Goal: Transaction & Acquisition: Purchase product/service

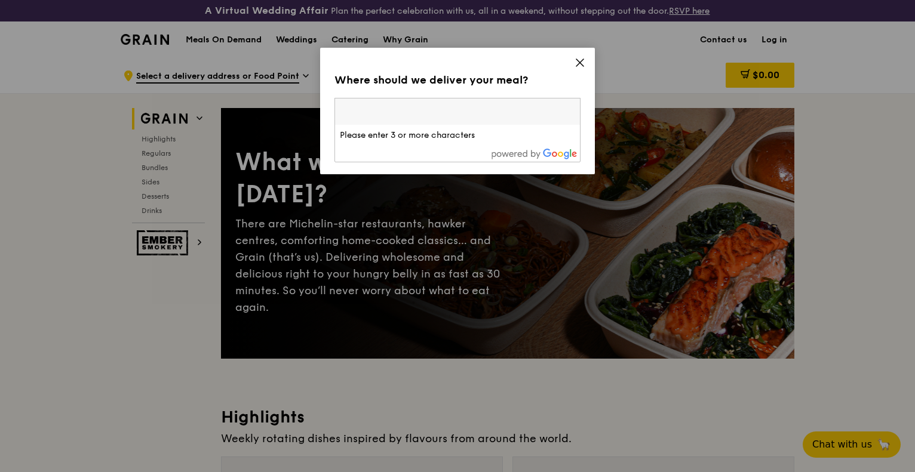
click at [578, 62] on icon at bounding box center [579, 62] width 7 height 7
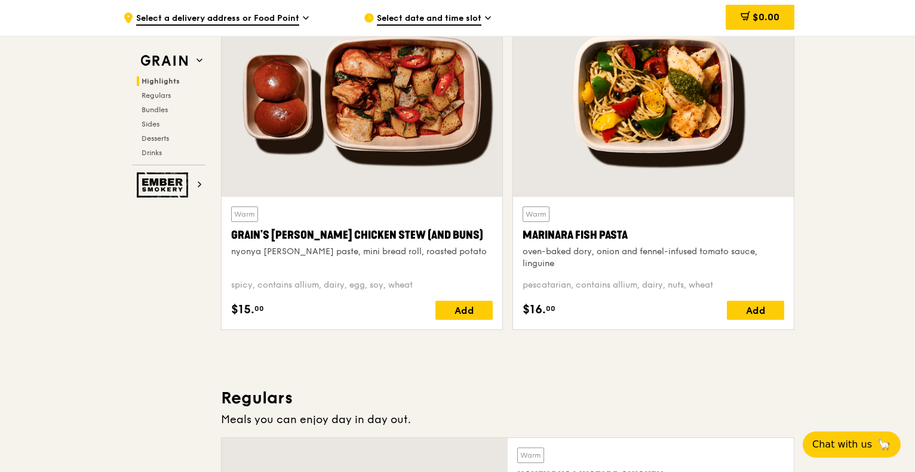
scroll to position [478, 0]
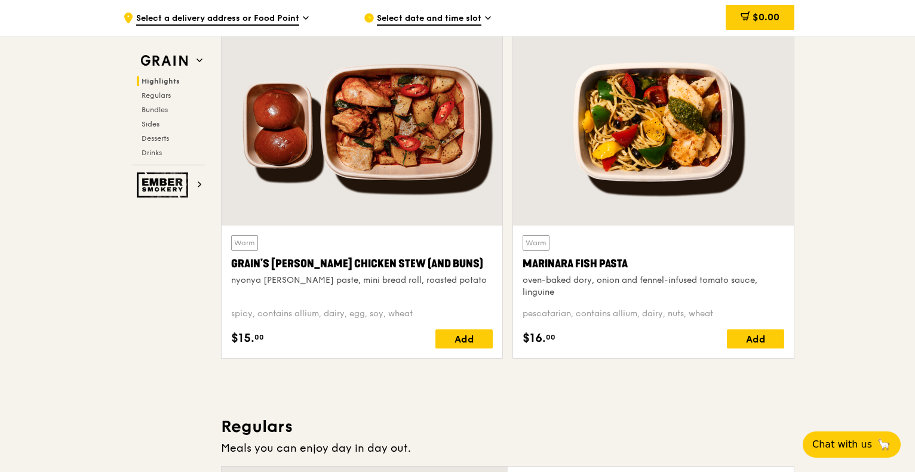
scroll to position [418, 0]
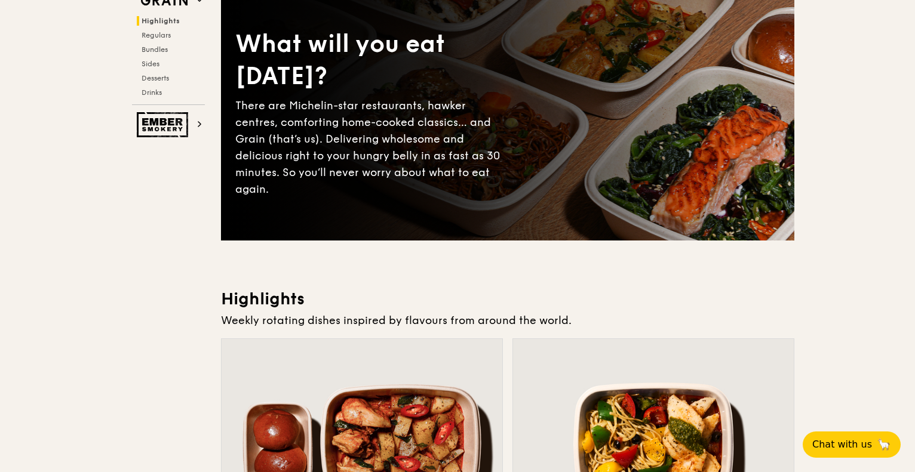
scroll to position [0, 0]
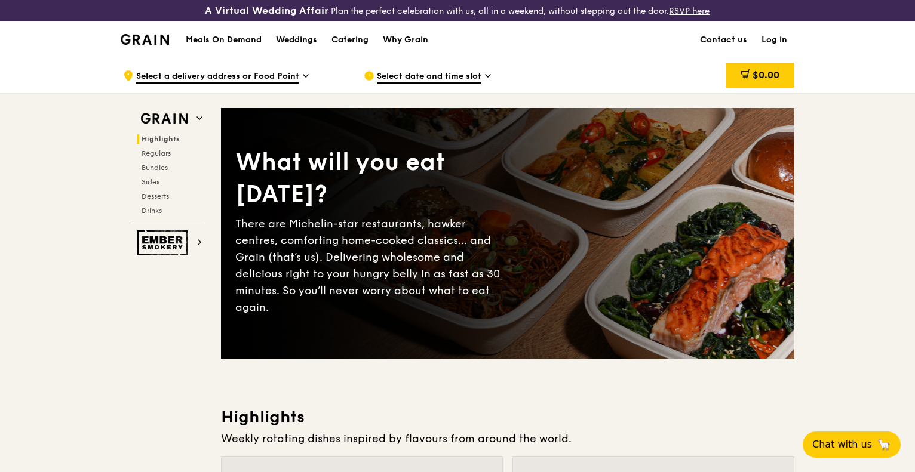
click at [216, 39] on h1 "Meals On Demand" at bounding box center [224, 40] width 76 height 12
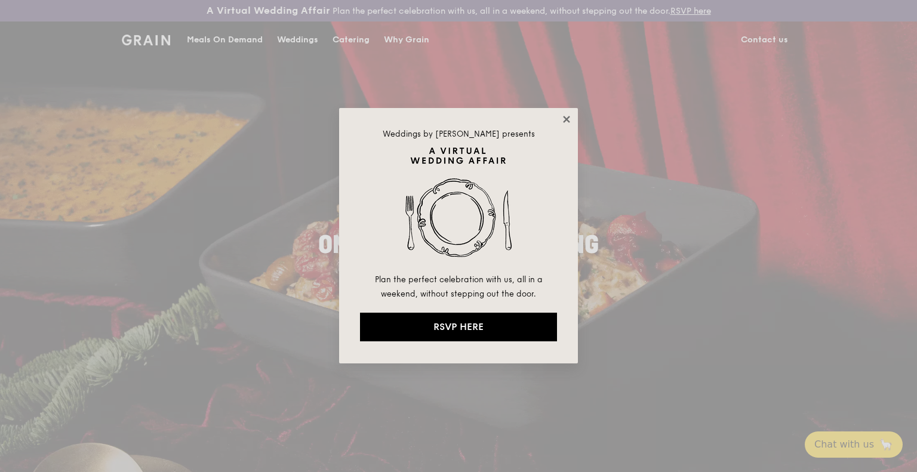
click at [566, 119] on icon at bounding box center [566, 119] width 7 height 7
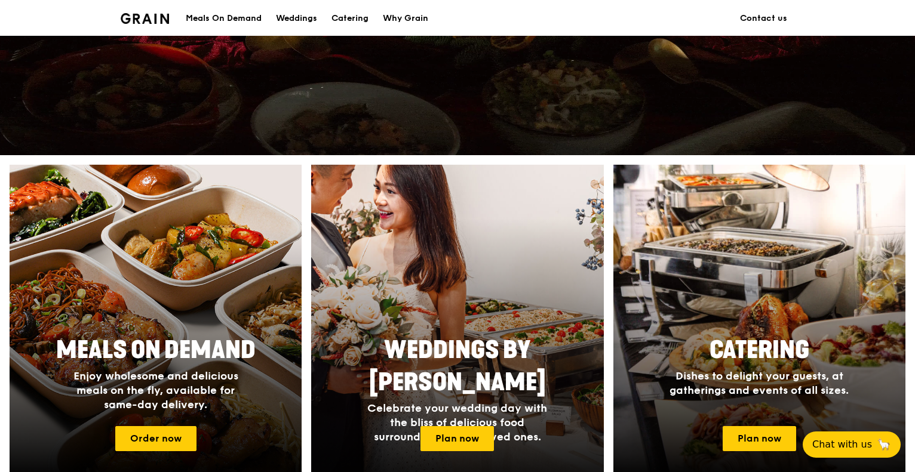
scroll to position [418, 0]
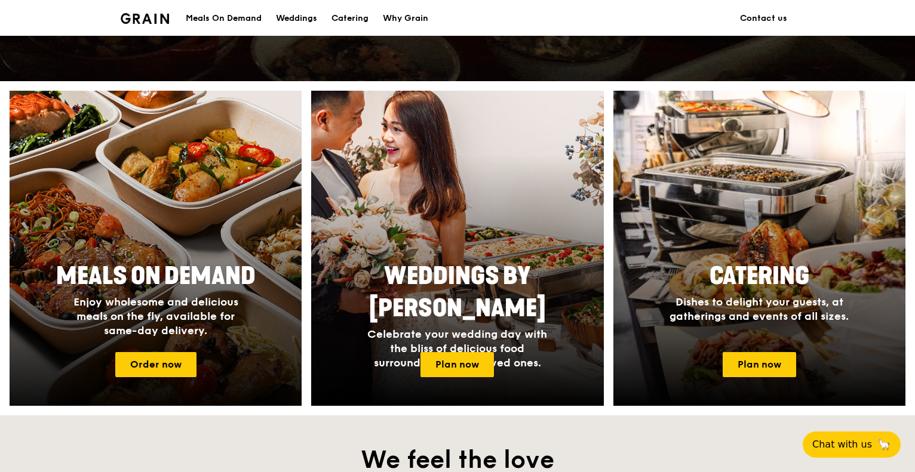
click at [143, 222] on div at bounding box center [155, 248] width 321 height 347
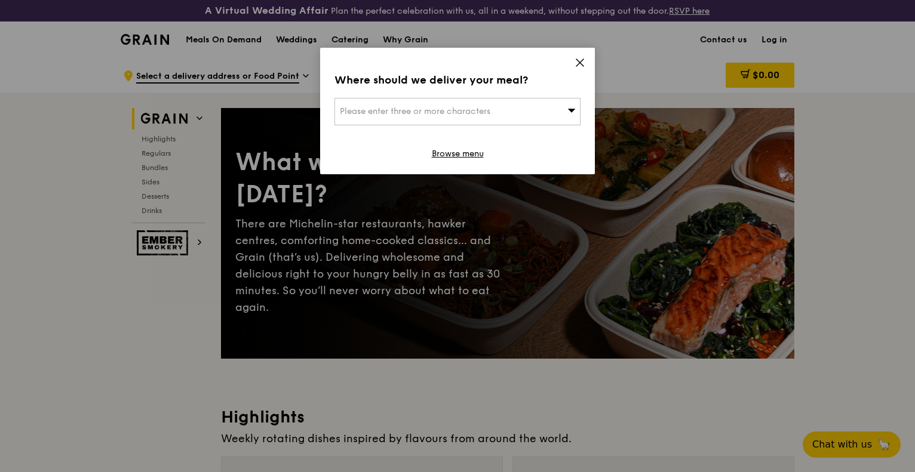
click at [583, 59] on icon at bounding box center [579, 62] width 7 height 7
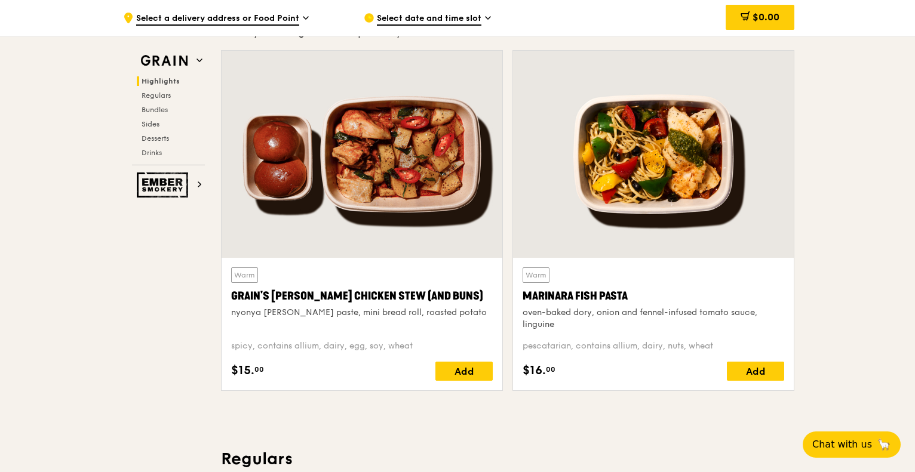
scroll to position [537, 0]
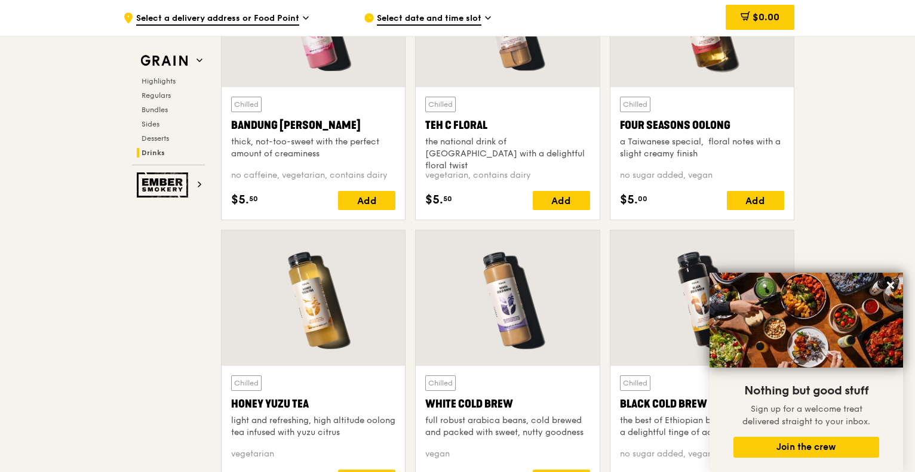
scroll to position [4718, 0]
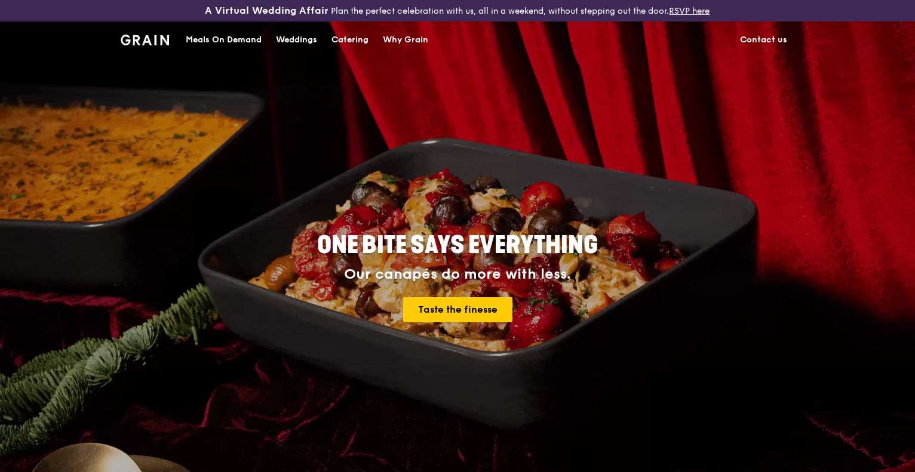
click at [253, 129] on div "ONE BITE SAYS EVERYTHING Our canapés do more with less. Taste the finesse" at bounding box center [457, 278] width 669 height 442
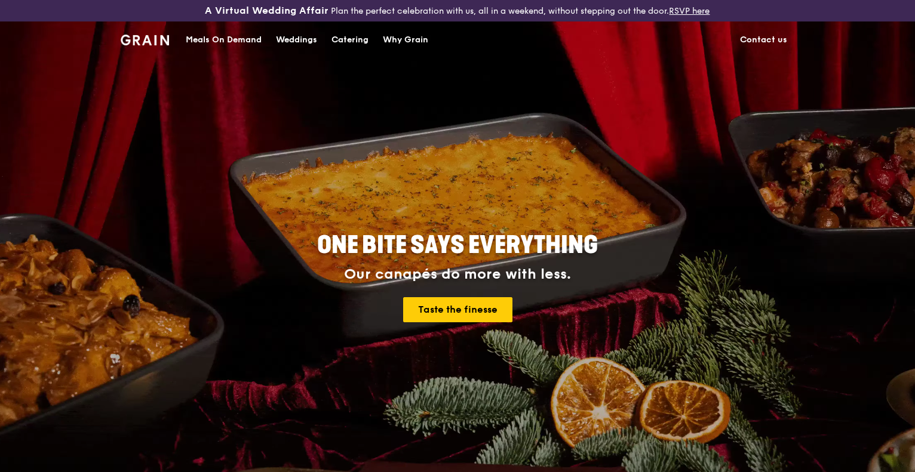
click at [217, 39] on div "Meals On Demand" at bounding box center [224, 40] width 76 height 36
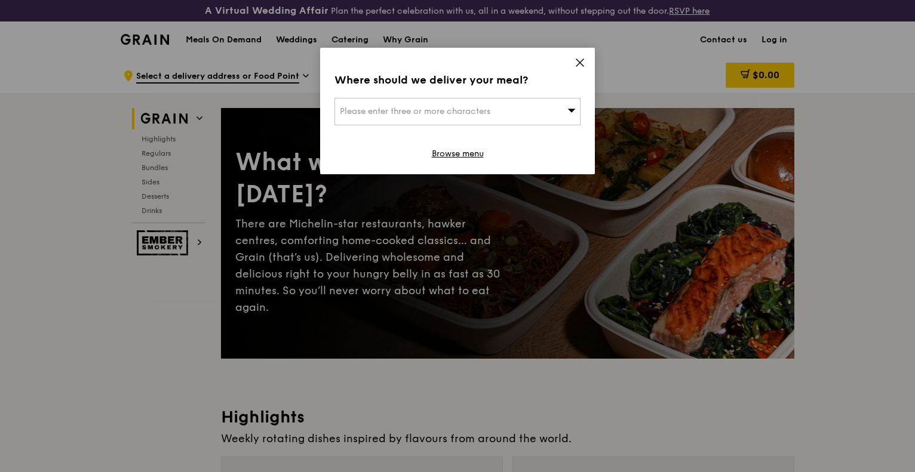
click at [509, 104] on div "Please enter three or more characters" at bounding box center [457, 111] width 246 height 27
click at [401, 109] on input "search" at bounding box center [457, 112] width 245 height 26
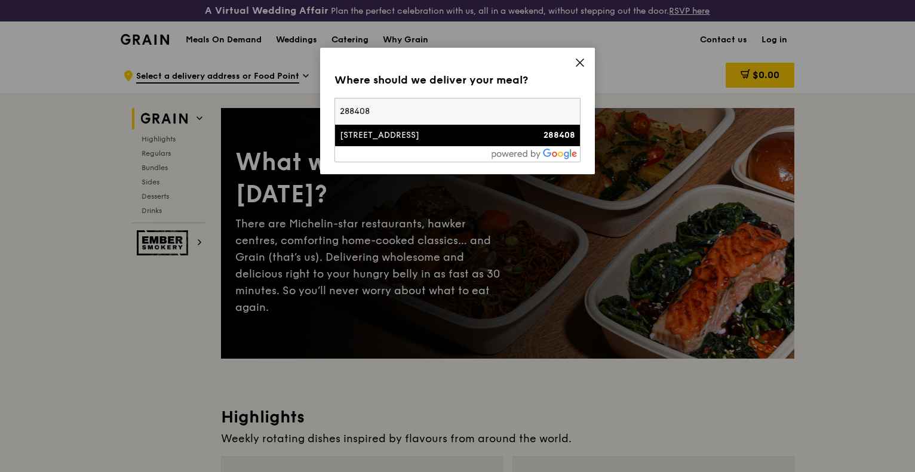
type input "288408"
click at [380, 133] on div "19 Shelford Road" at bounding box center [428, 136] width 177 height 12
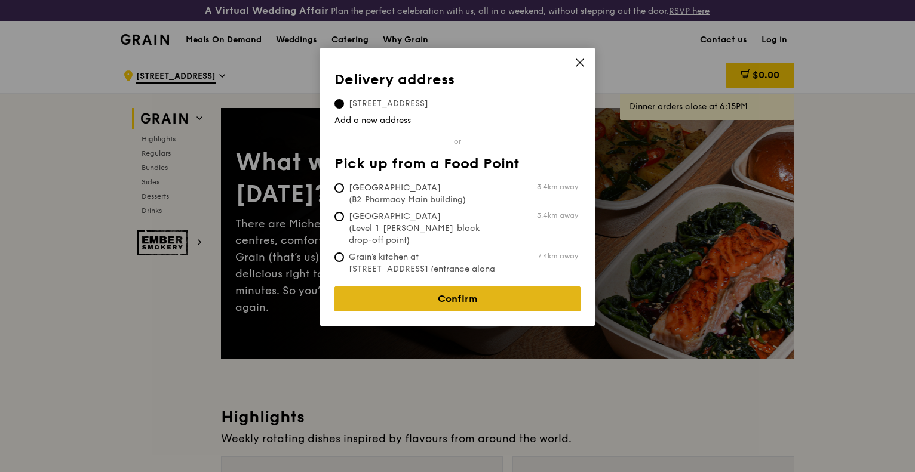
click at [451, 288] on link "Confirm" at bounding box center [457, 299] width 246 height 25
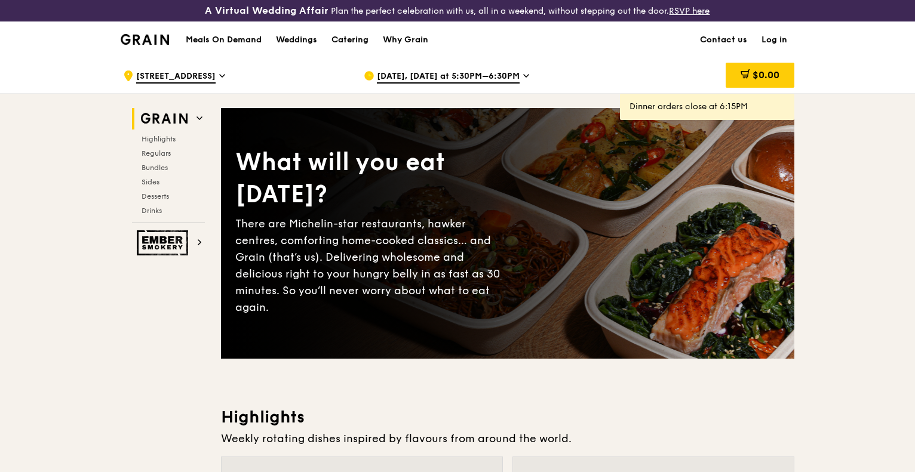
click at [510, 76] on span "Sep 20, Today at 5:30PM–6:30PM" at bounding box center [448, 76] width 143 height 13
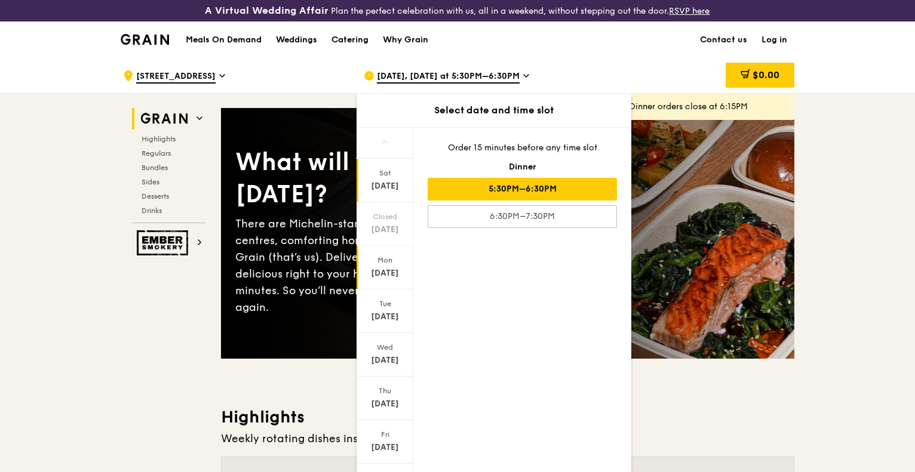
click at [376, 269] on div "Sep 22" at bounding box center [384, 274] width 53 height 12
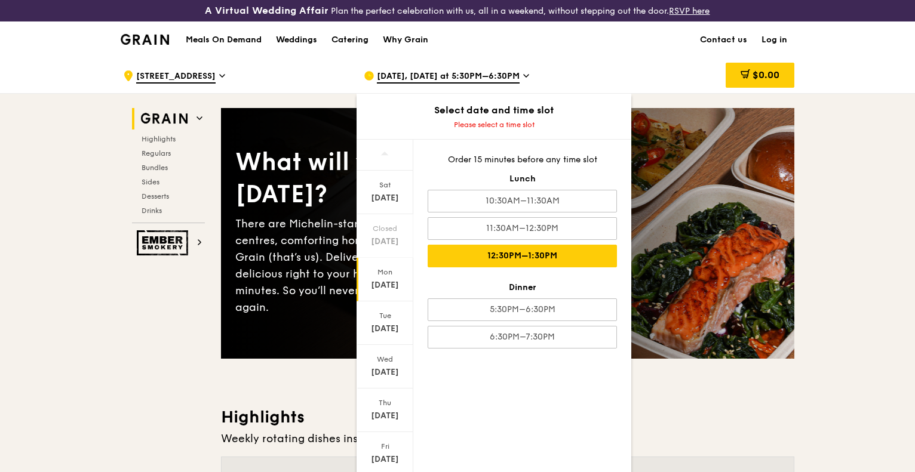
click at [521, 253] on div "12:30PM–1:30PM" at bounding box center [522, 256] width 189 height 23
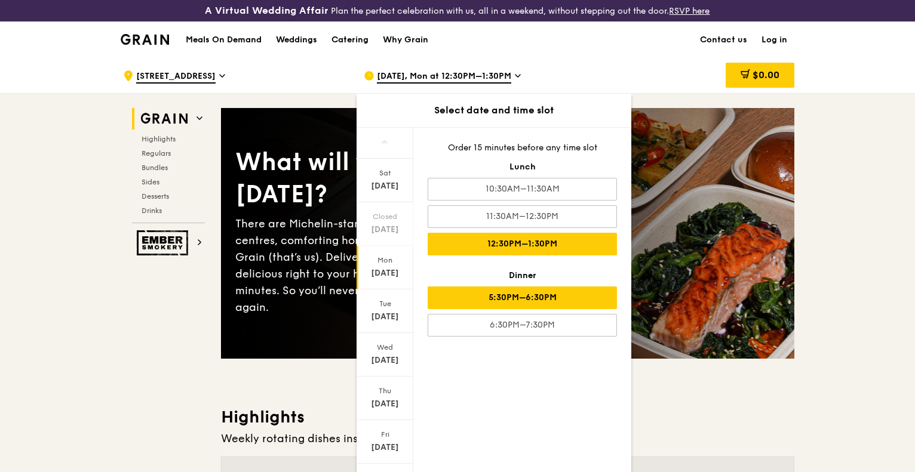
click at [527, 298] on div "5:30PM–6:30PM" at bounding box center [522, 298] width 189 height 23
click at [525, 244] on div "12:30PM–1:30PM" at bounding box center [522, 244] width 189 height 23
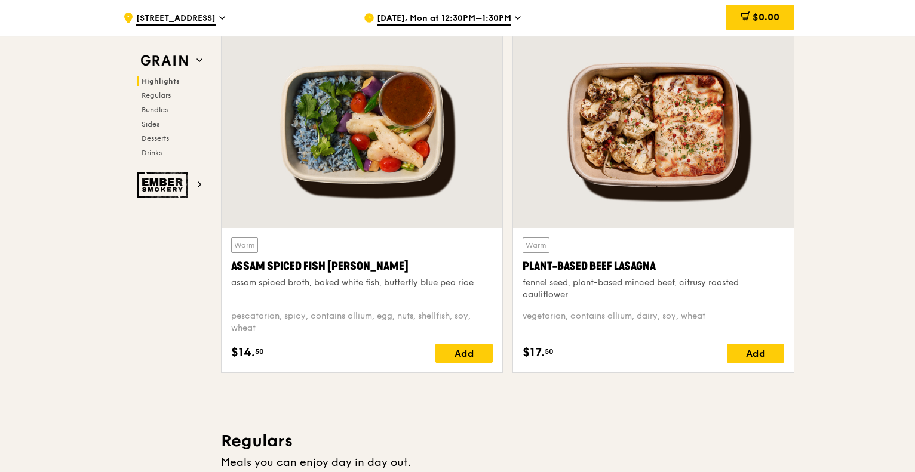
scroll to position [418, 0]
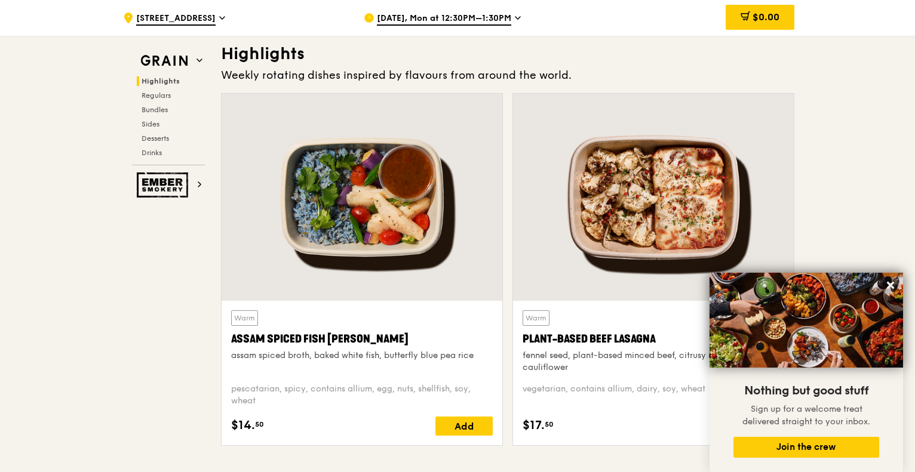
scroll to position [419, 0]
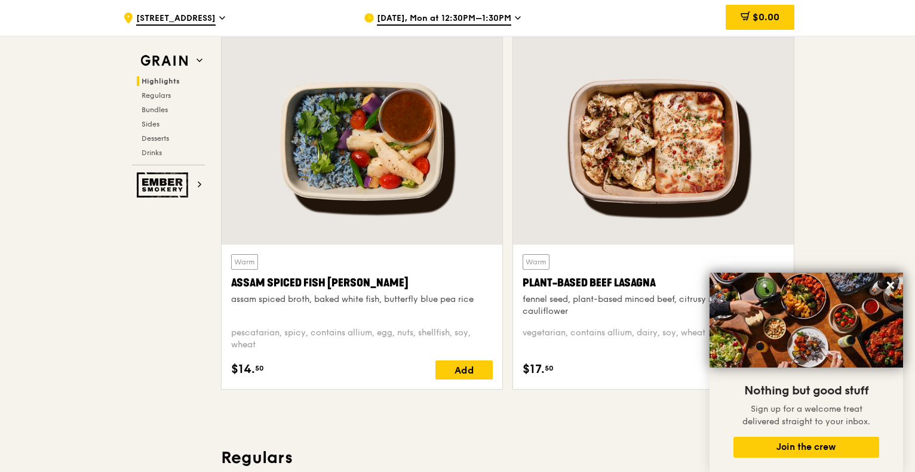
click at [342, 185] on div at bounding box center [362, 141] width 281 height 207
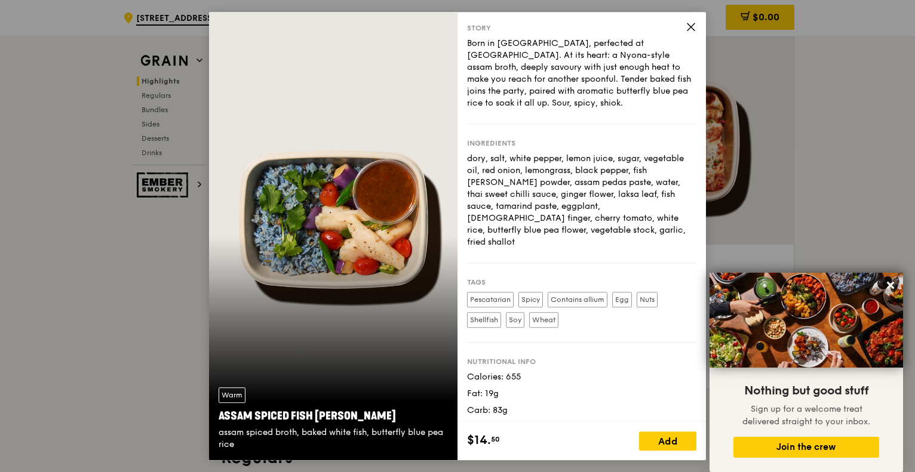
scroll to position [21, 0]
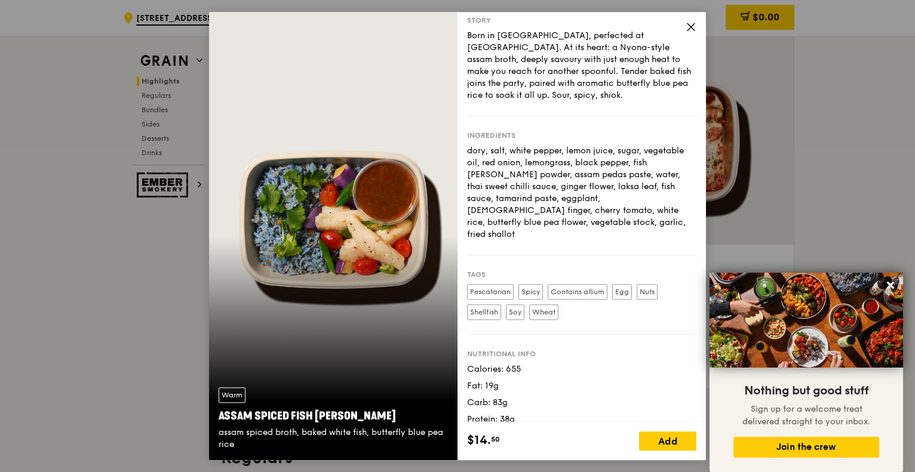
click at [690, 28] on icon at bounding box center [691, 26] width 11 height 11
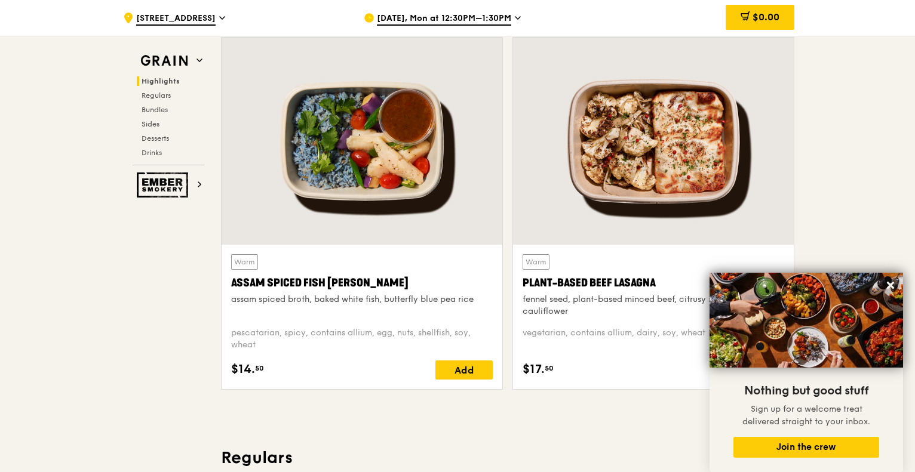
click at [633, 157] on div at bounding box center [653, 141] width 281 height 207
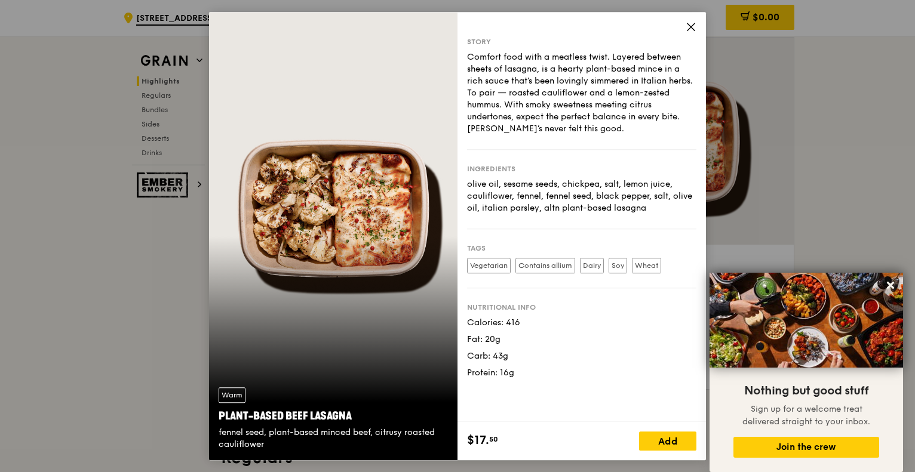
drag, startPoint x: 690, startPoint y: 26, endPoint x: 742, endPoint y: 90, distance: 81.5
click at [690, 26] on icon at bounding box center [690, 26] width 7 height 7
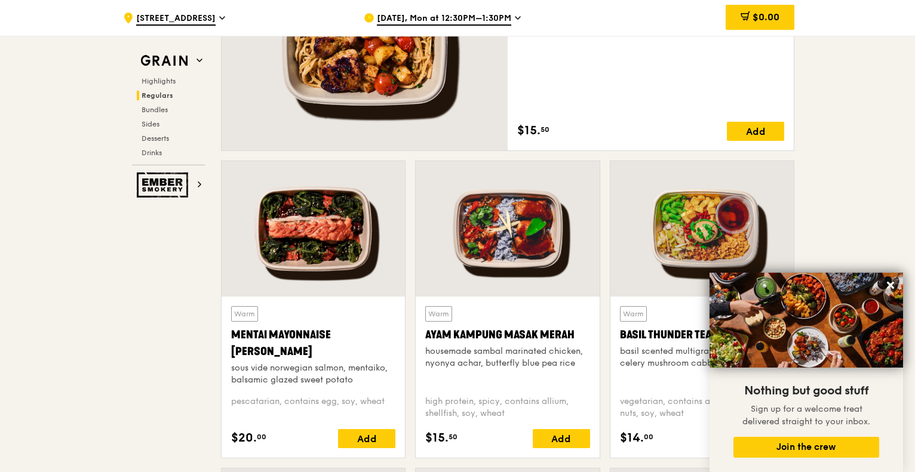
scroll to position [1015, 0]
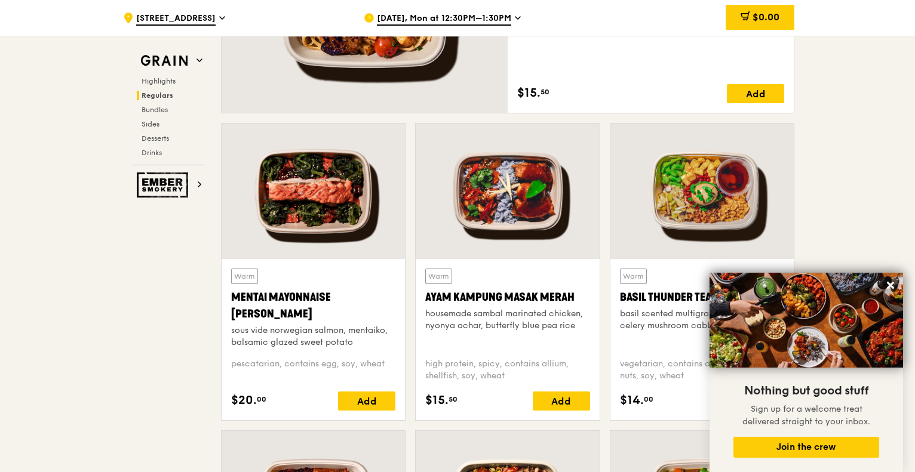
click at [322, 187] on div at bounding box center [313, 192] width 183 height 136
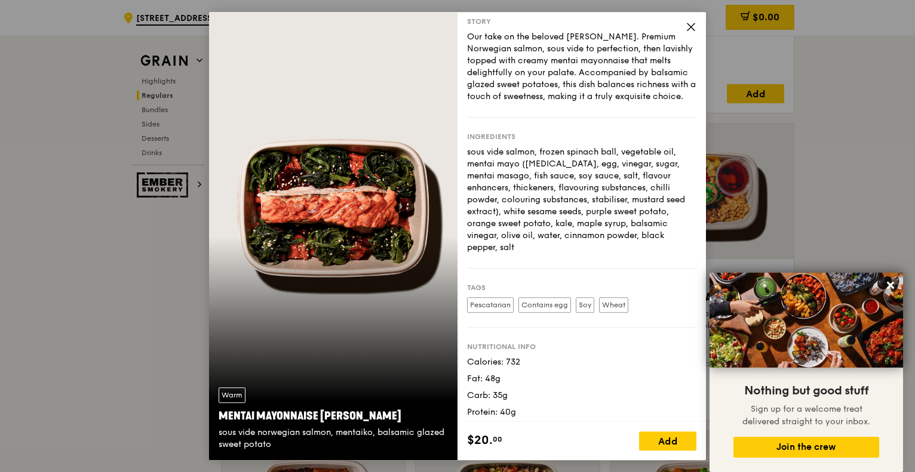
scroll to position [37, 0]
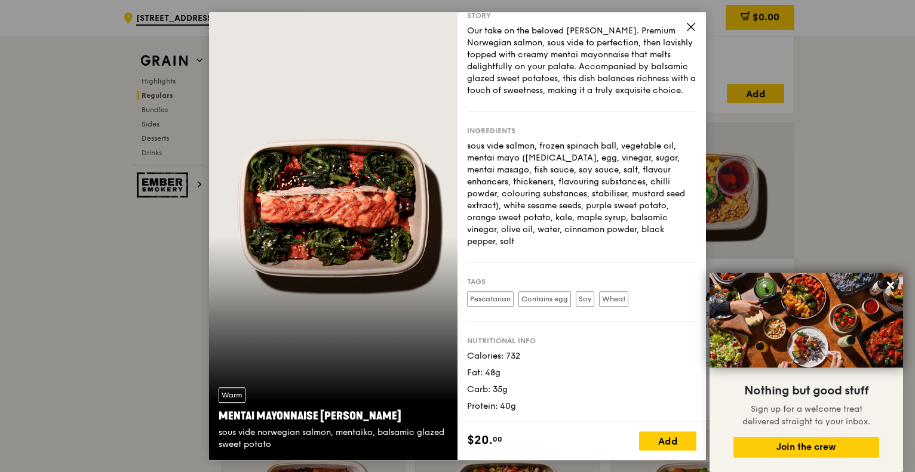
click at [696, 20] on div "Story Our take on the beloved mentaiko salmon. Premium Norwegian salmon, sous v…" at bounding box center [581, 217] width 248 height 410
click at [694, 24] on icon at bounding box center [691, 26] width 11 height 11
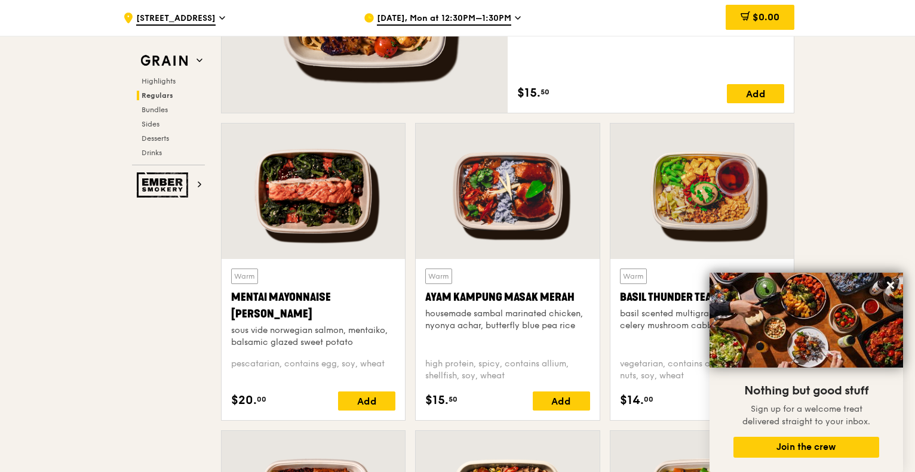
click at [513, 201] on div at bounding box center [507, 192] width 183 height 136
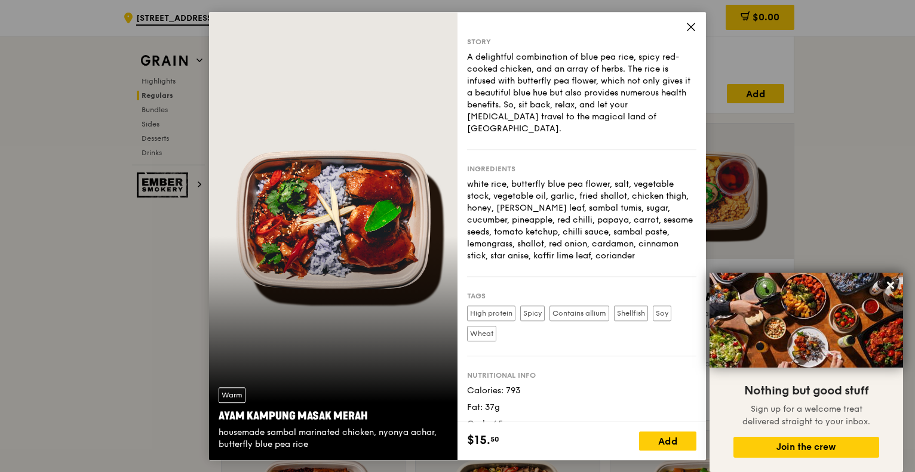
click at [689, 29] on icon at bounding box center [690, 26] width 7 height 7
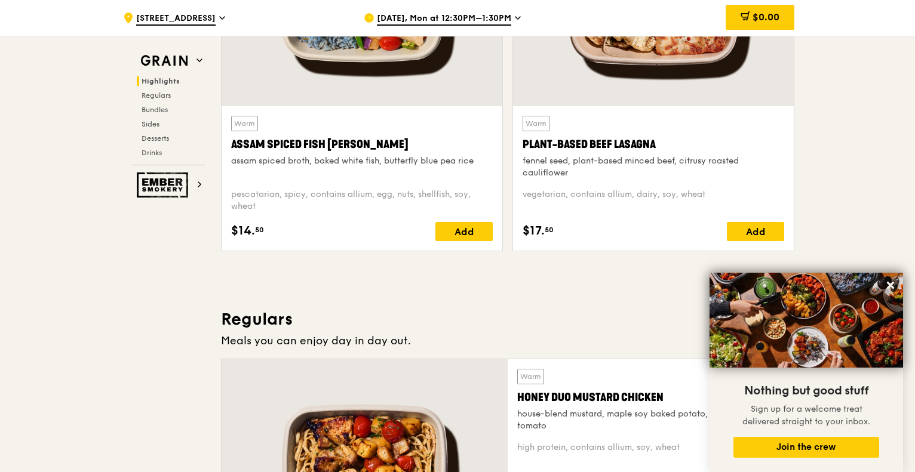
scroll to position [418, 0]
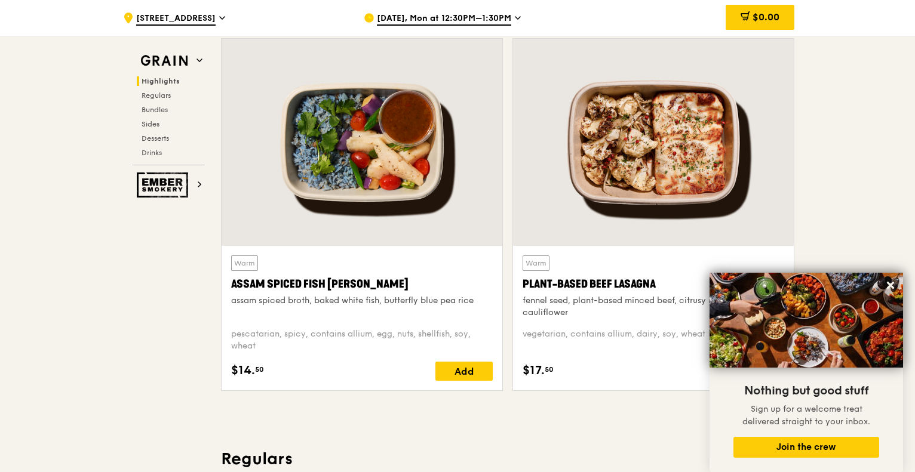
click at [370, 163] on div at bounding box center [362, 142] width 281 height 207
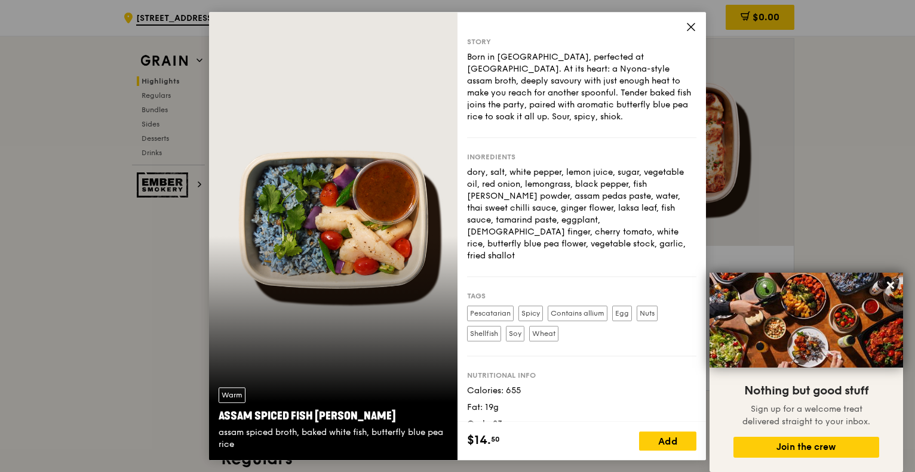
click at [693, 28] on icon at bounding box center [690, 26] width 7 height 7
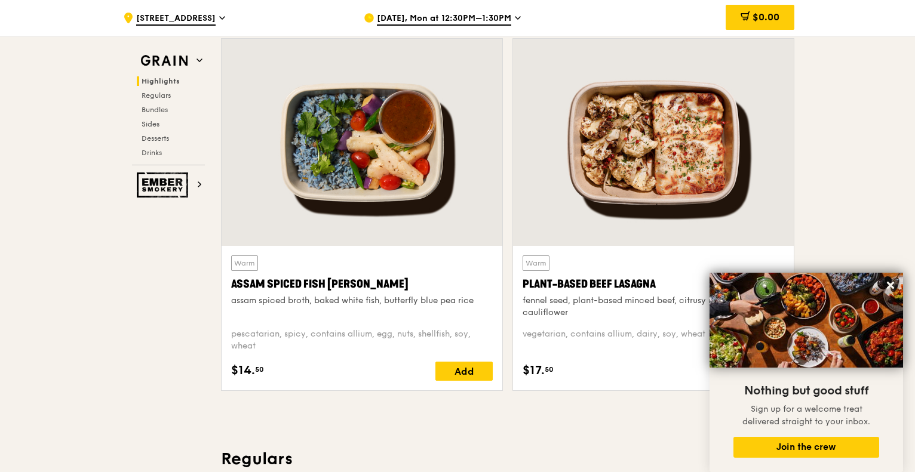
click at [682, 119] on div at bounding box center [653, 142] width 281 height 207
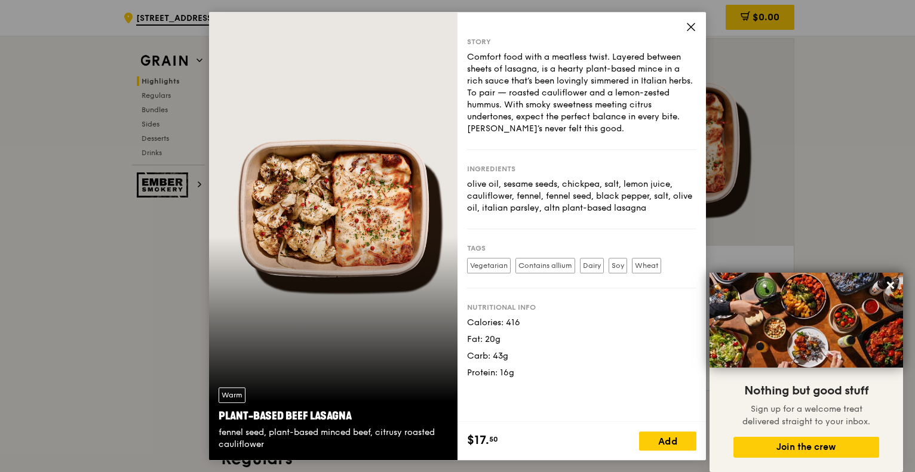
click at [692, 23] on icon at bounding box center [691, 26] width 11 height 11
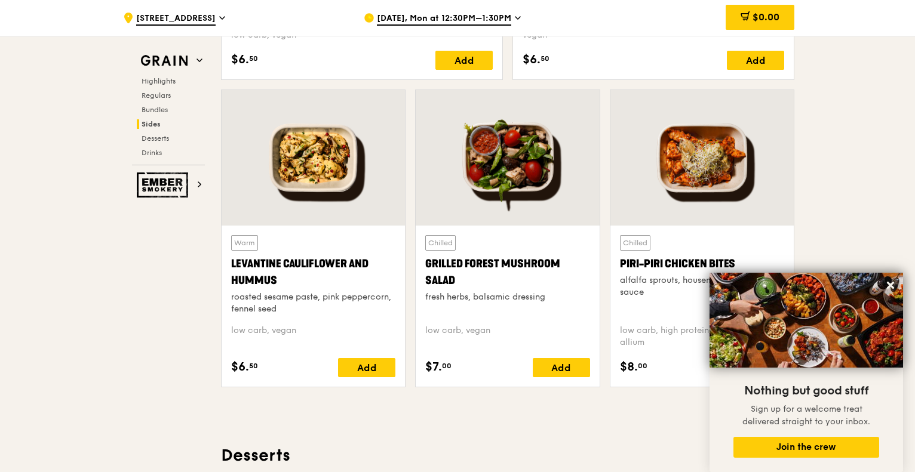
scroll to position [3105, 0]
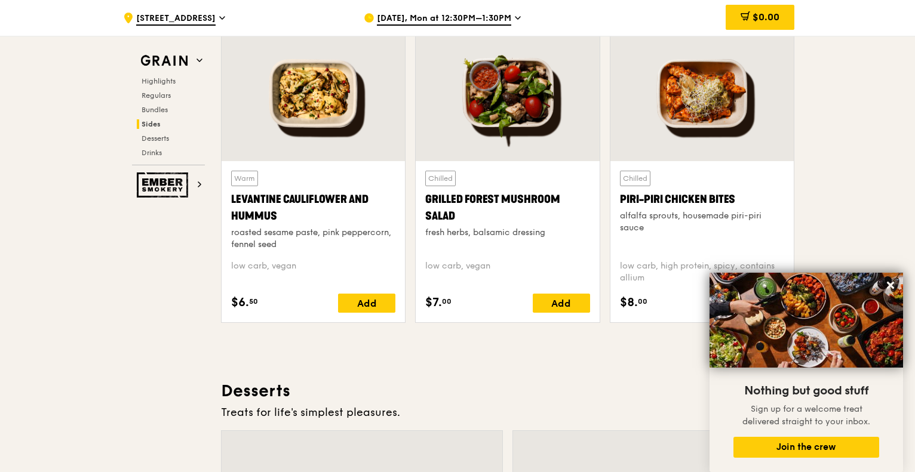
click at [659, 81] on div at bounding box center [701, 94] width 183 height 136
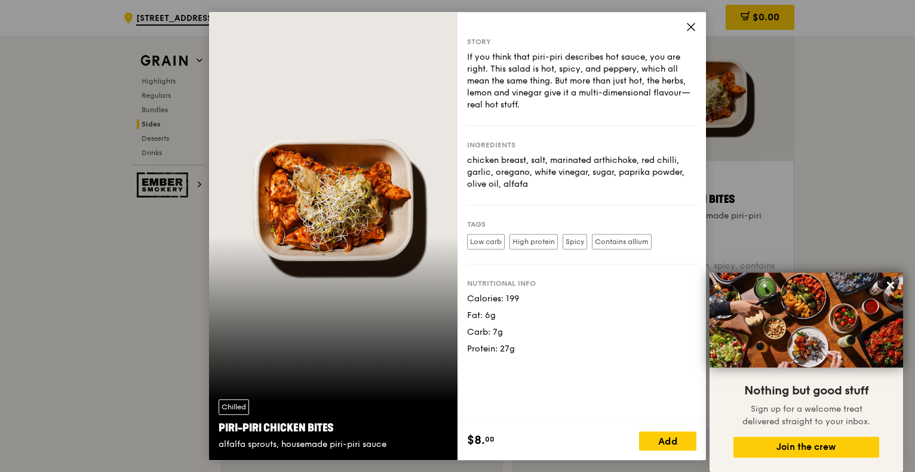
click at [690, 27] on icon at bounding box center [690, 26] width 7 height 7
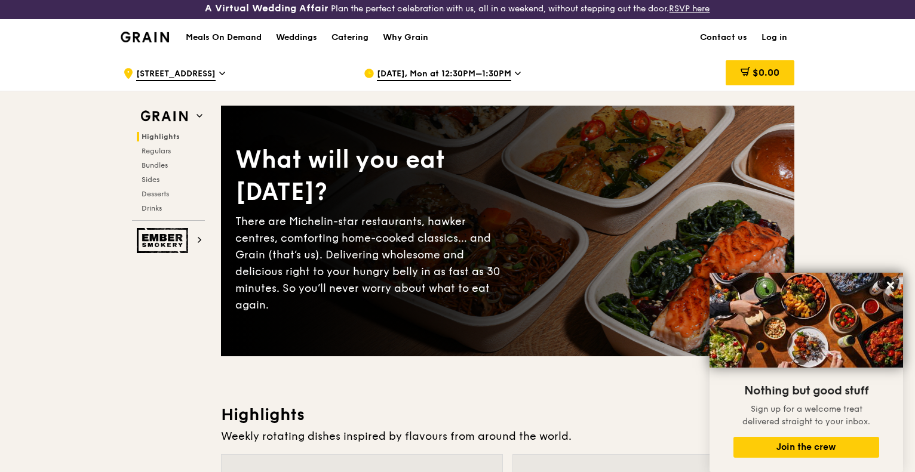
scroll to position [0, 0]
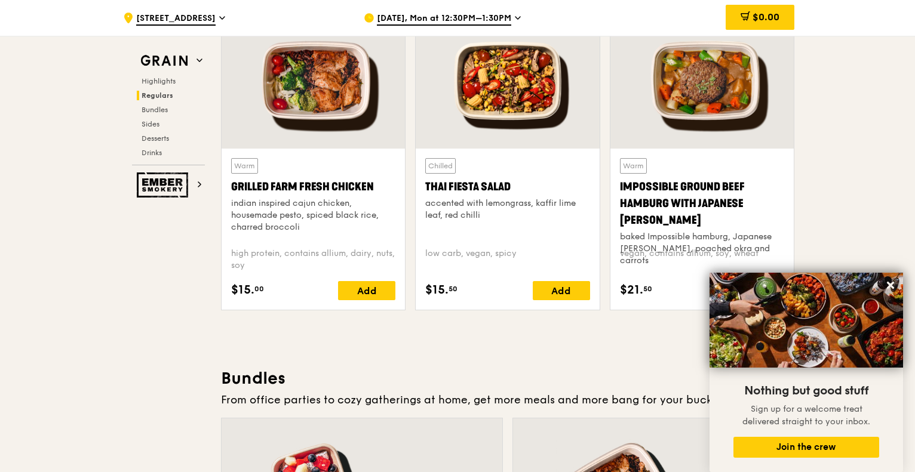
scroll to position [1314, 0]
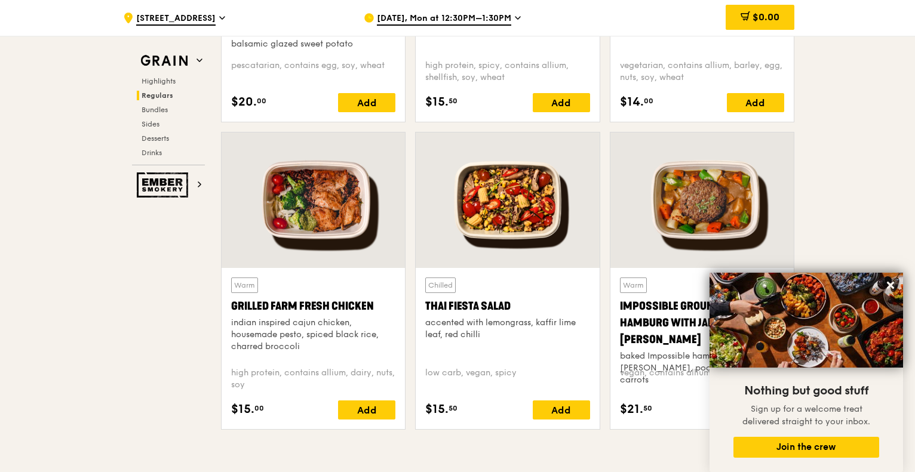
click at [354, 167] on div at bounding box center [313, 201] width 183 height 136
click at [524, 195] on div at bounding box center [507, 201] width 183 height 136
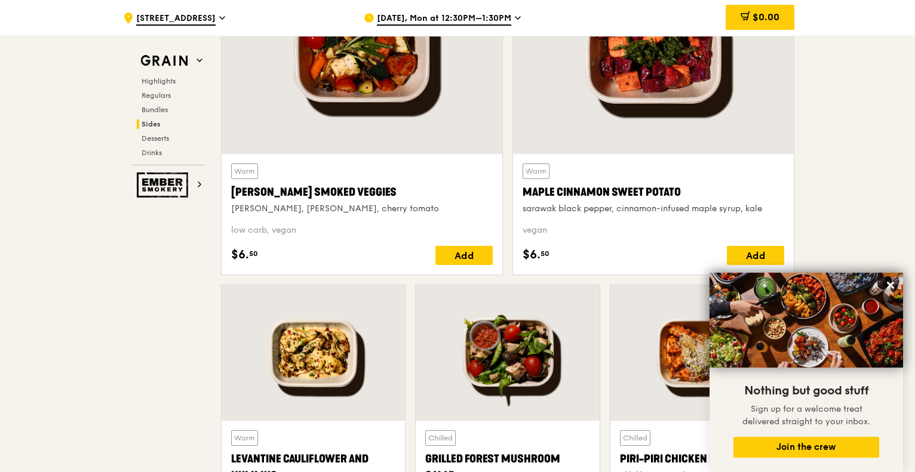
scroll to position [2986, 0]
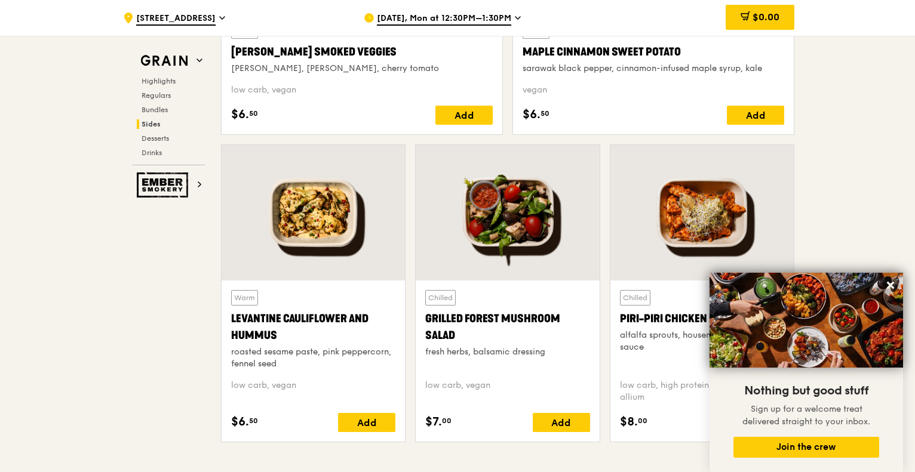
click at [281, 214] on div at bounding box center [313, 213] width 183 height 136
click at [520, 219] on div at bounding box center [507, 213] width 183 height 136
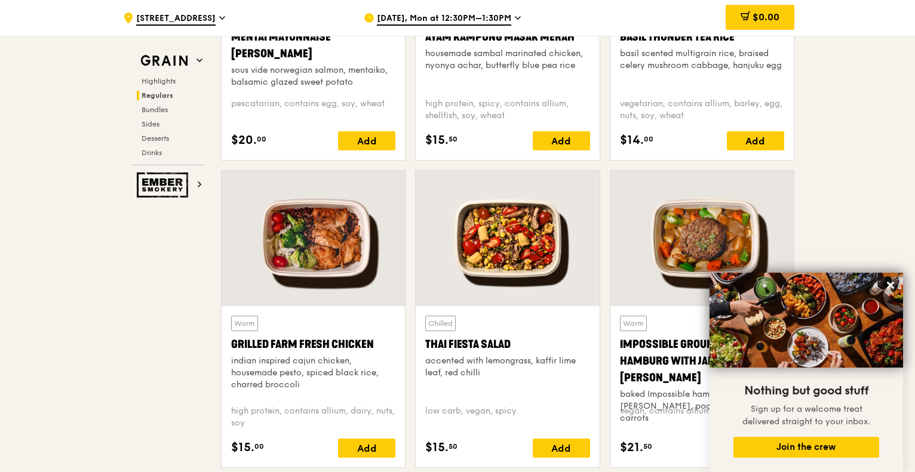
scroll to position [1075, 0]
